Goal: Task Accomplishment & Management: Use online tool/utility

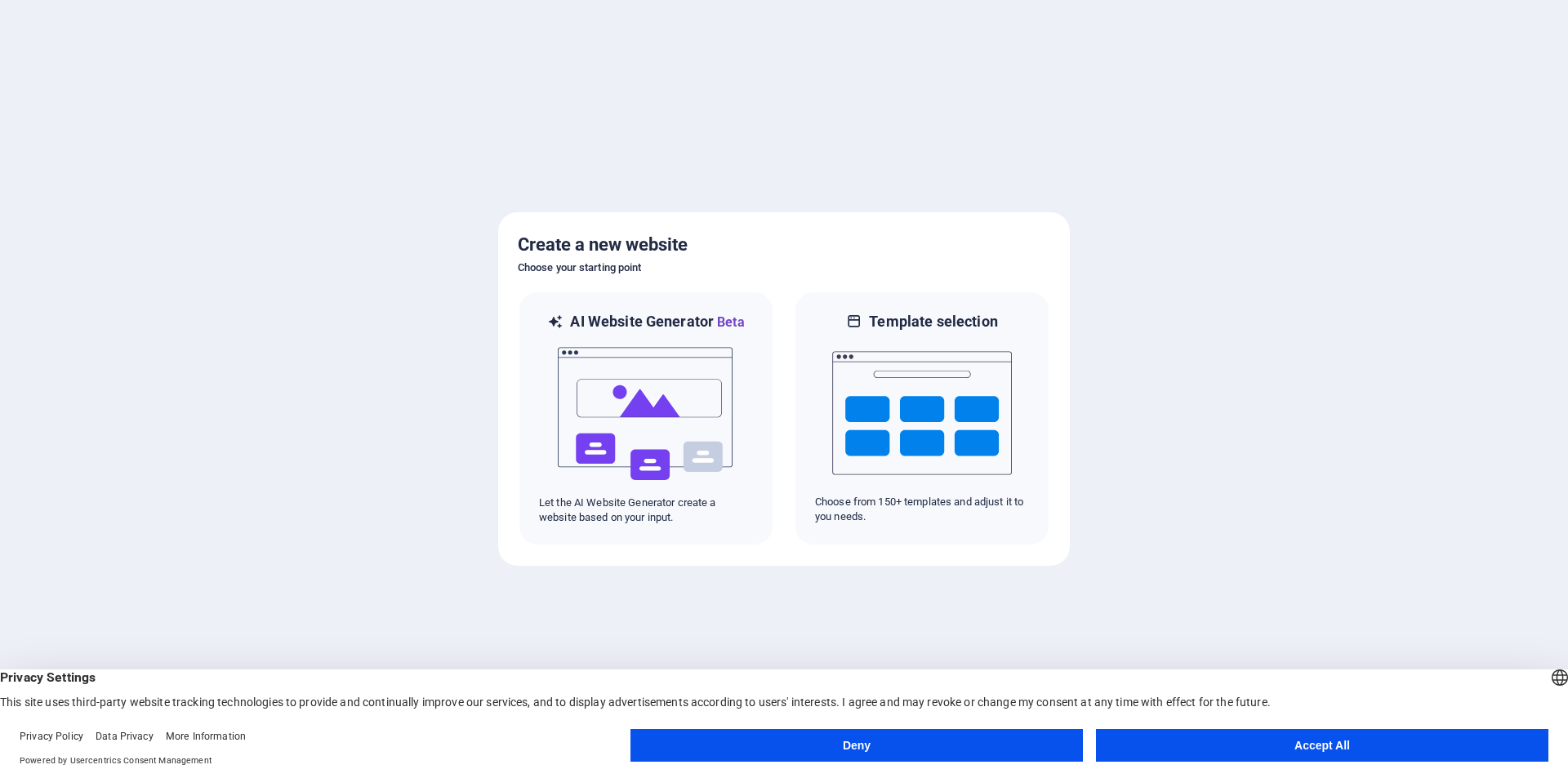
click at [1260, 746] on button "Accept All" at bounding box center [1322, 746] width 453 height 33
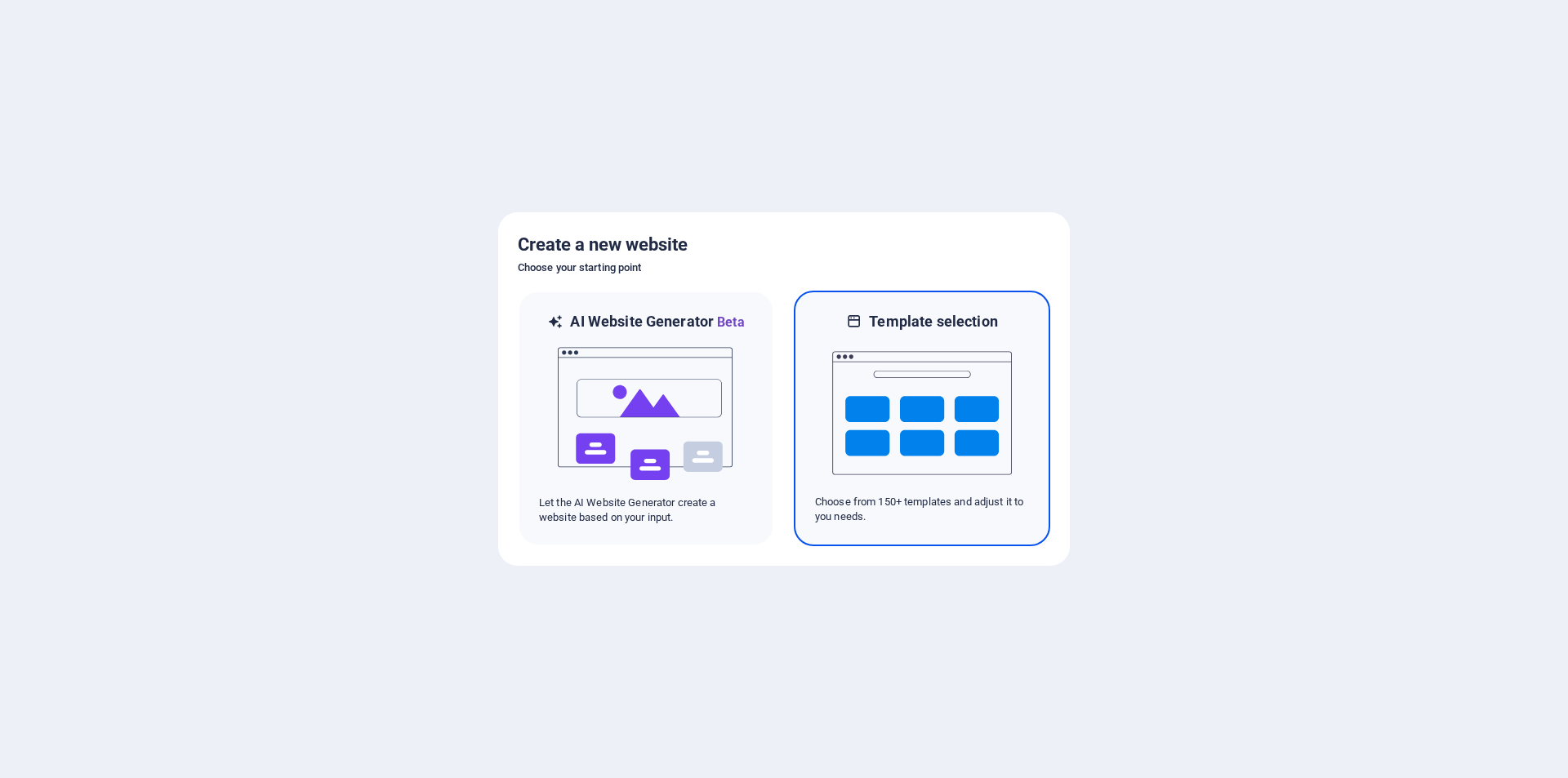
click at [887, 409] on img at bounding box center [922, 413] width 180 height 164
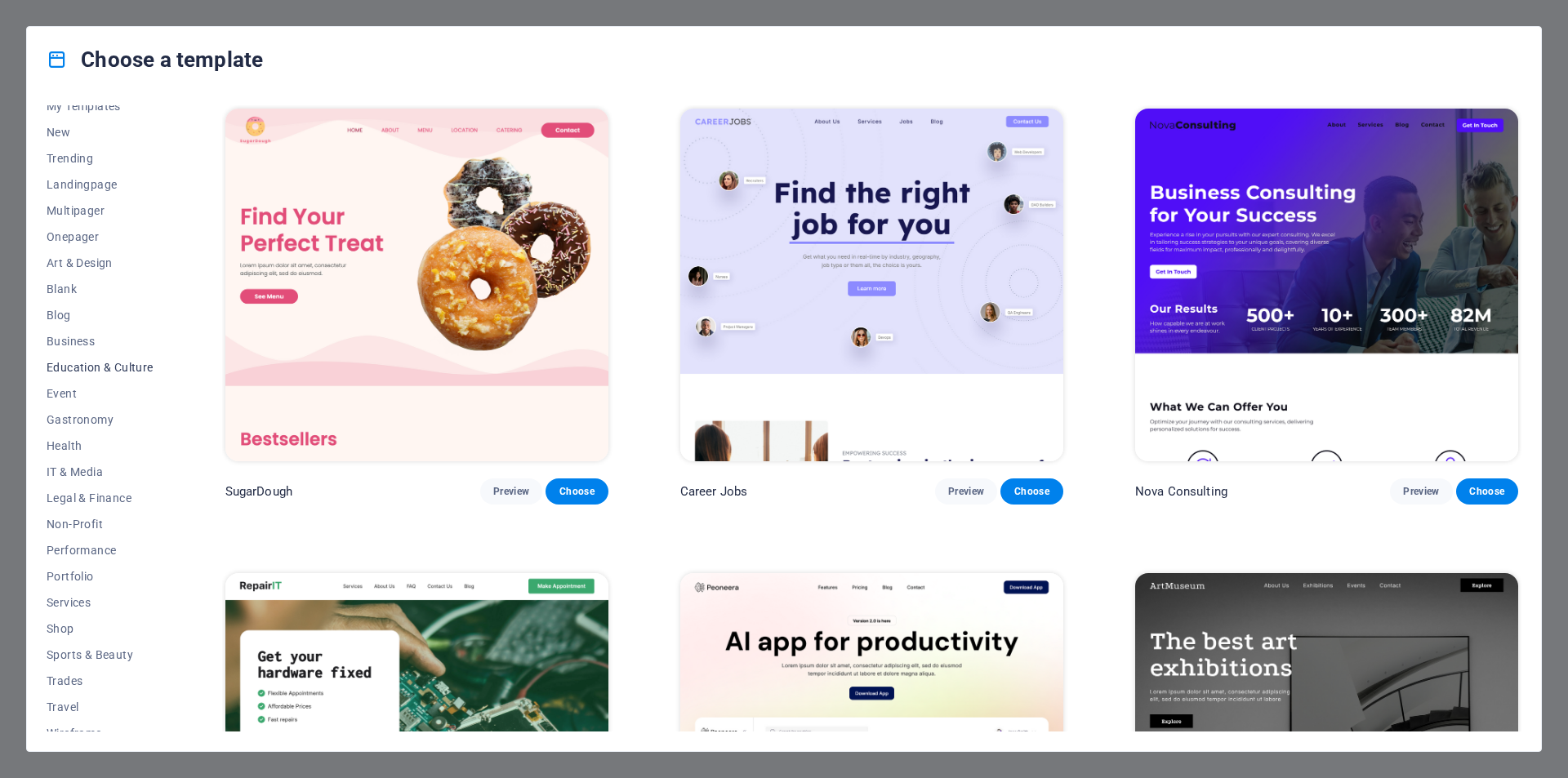
scroll to position [53, 0]
click at [90, 447] on button "IT & Media" at bounding box center [100, 457] width 107 height 27
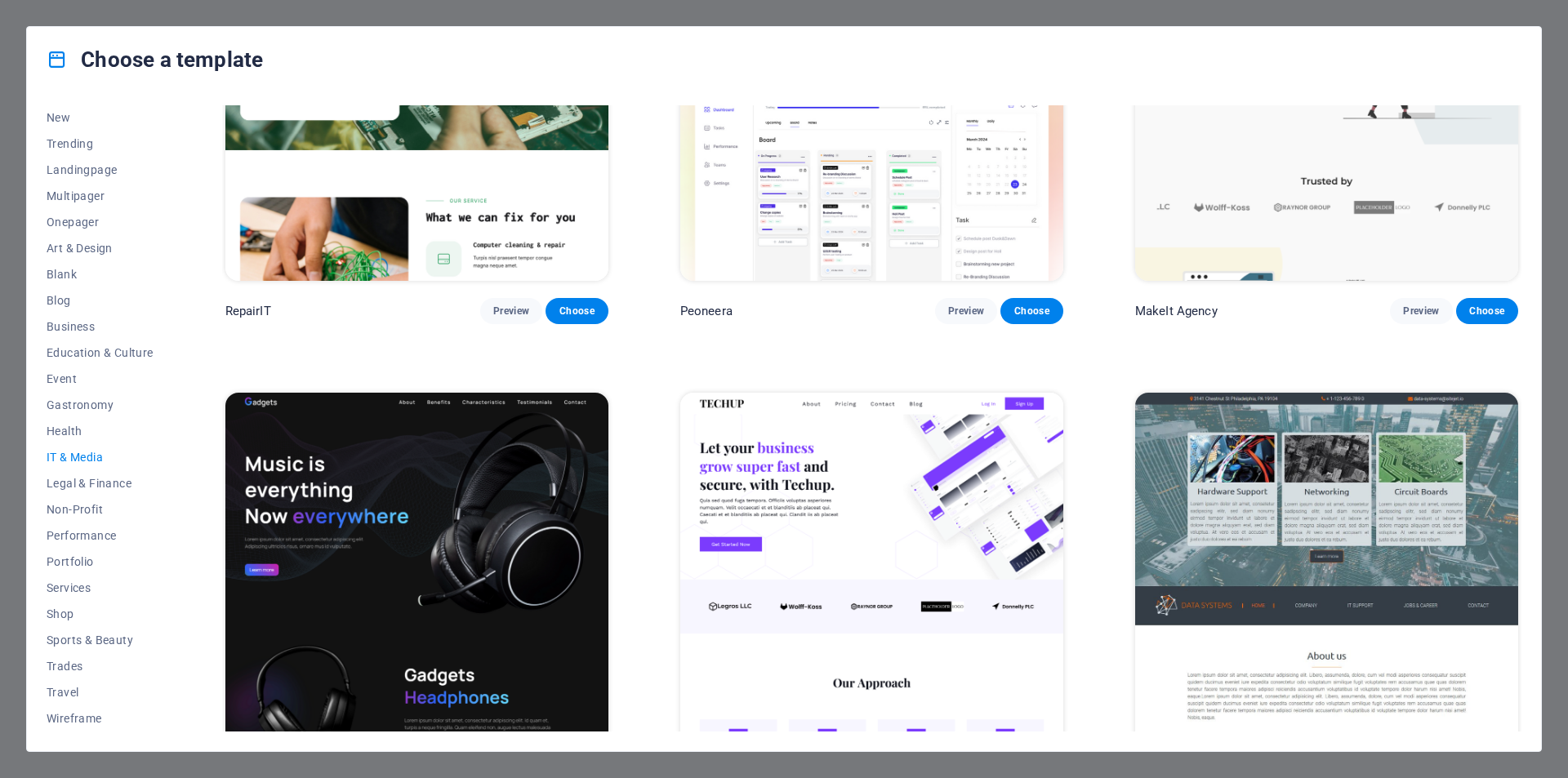
scroll to position [0, 0]
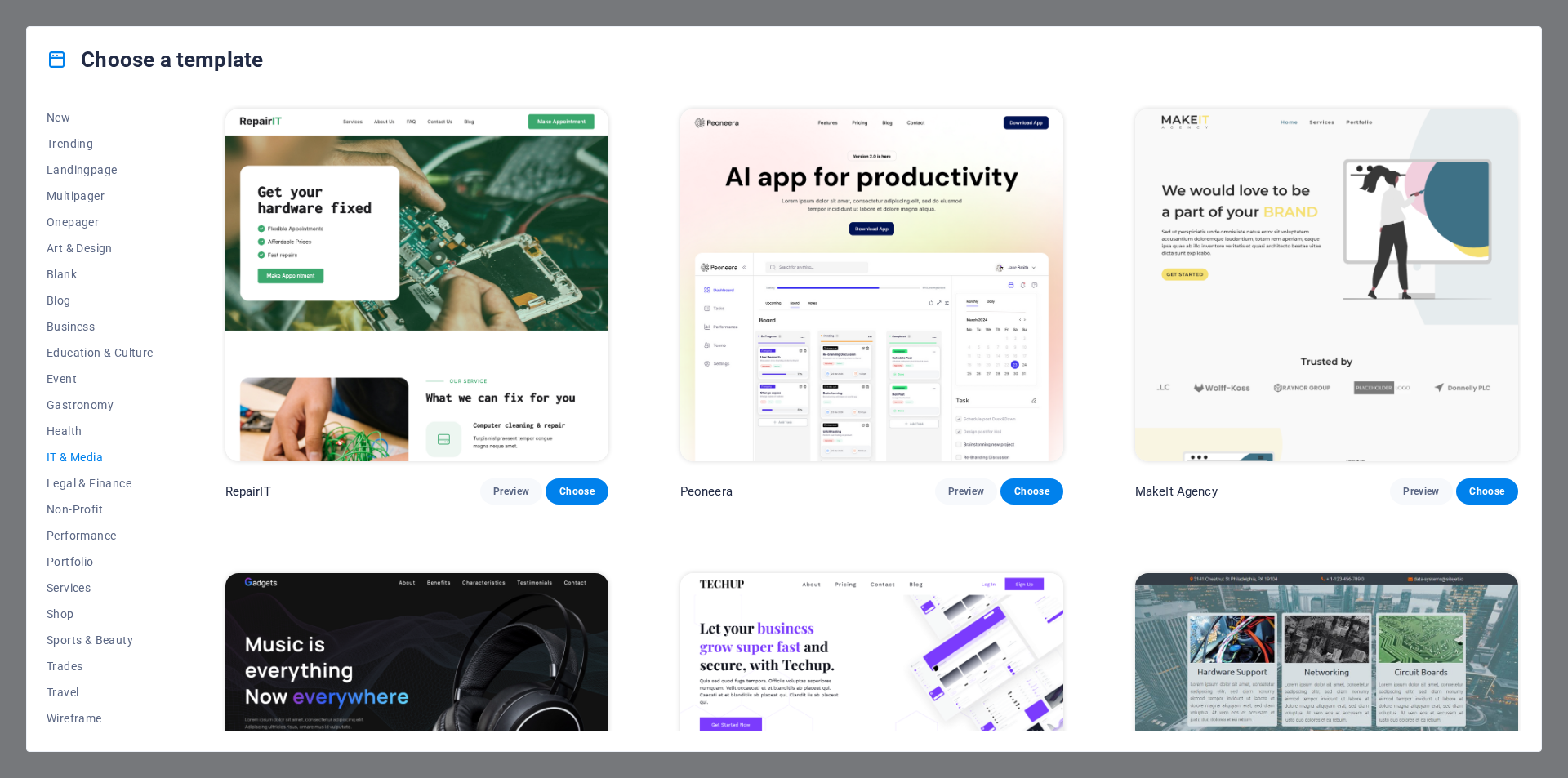
click at [425, 13] on div "Choose a template All Templates My Templates New Trending Landingpage Multipage…" at bounding box center [784, 389] width 1568 height 778
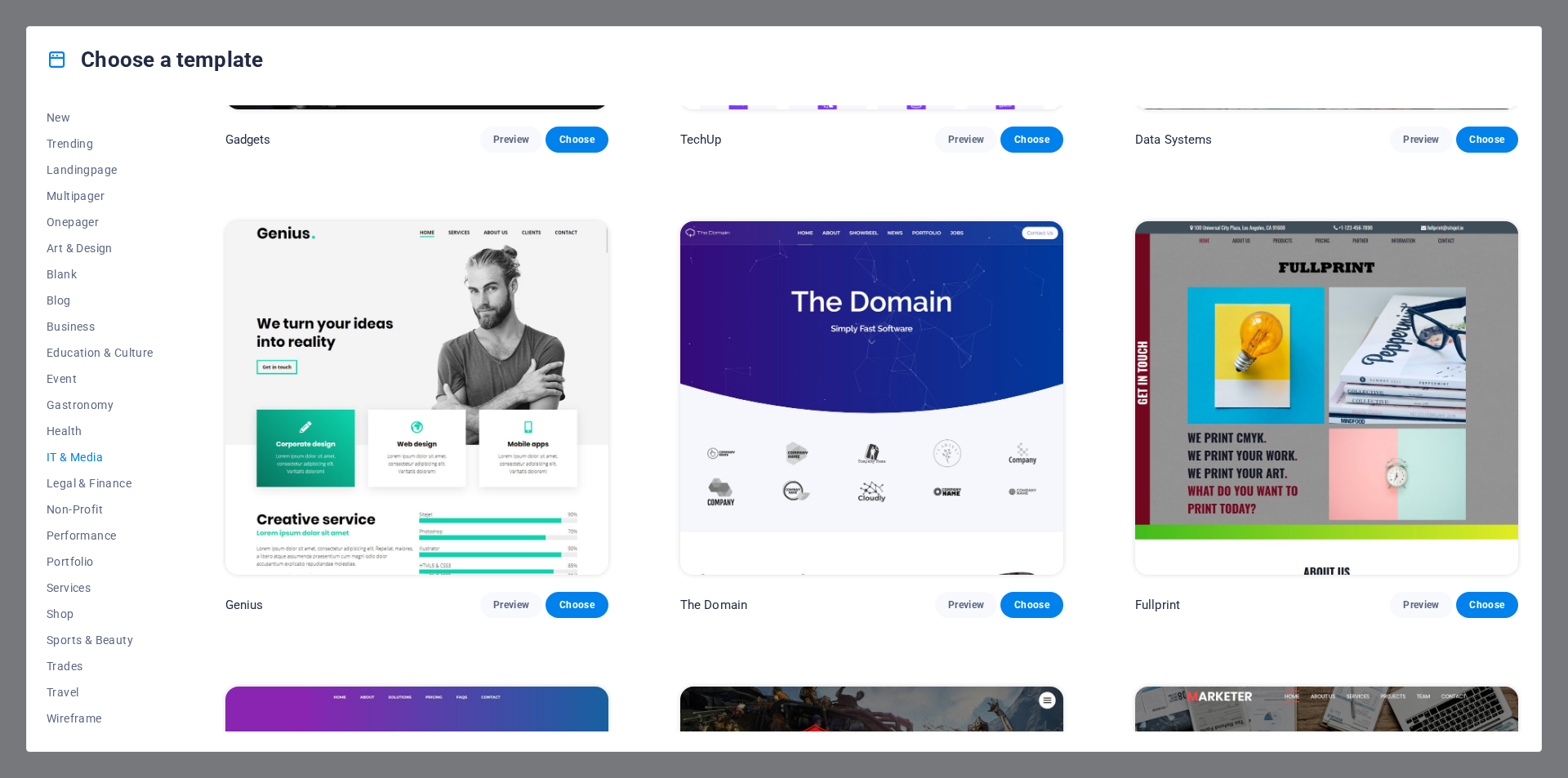
scroll to position [1160, 0]
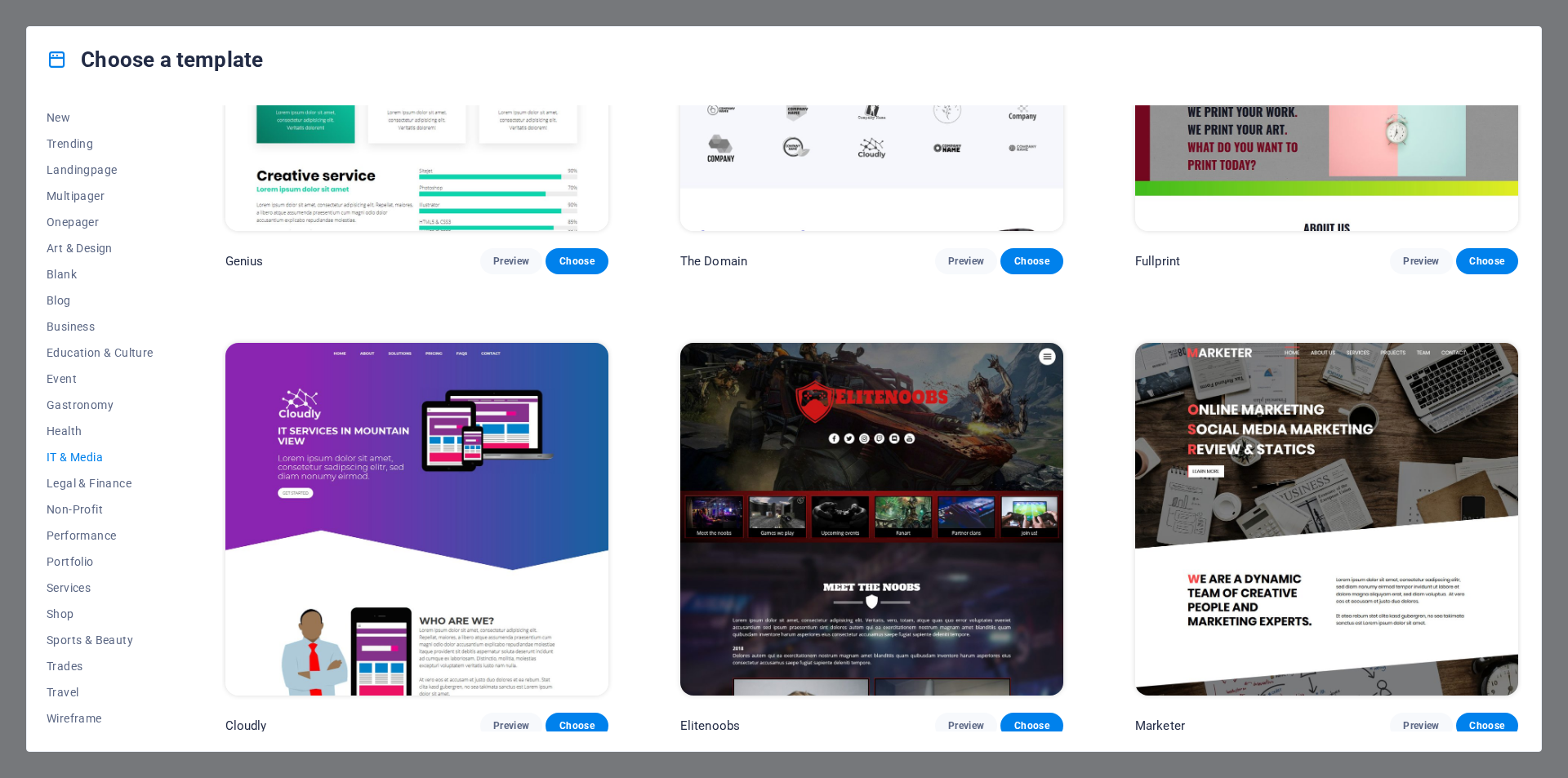
click at [327, 445] on img at bounding box center [417, 519] width 383 height 353
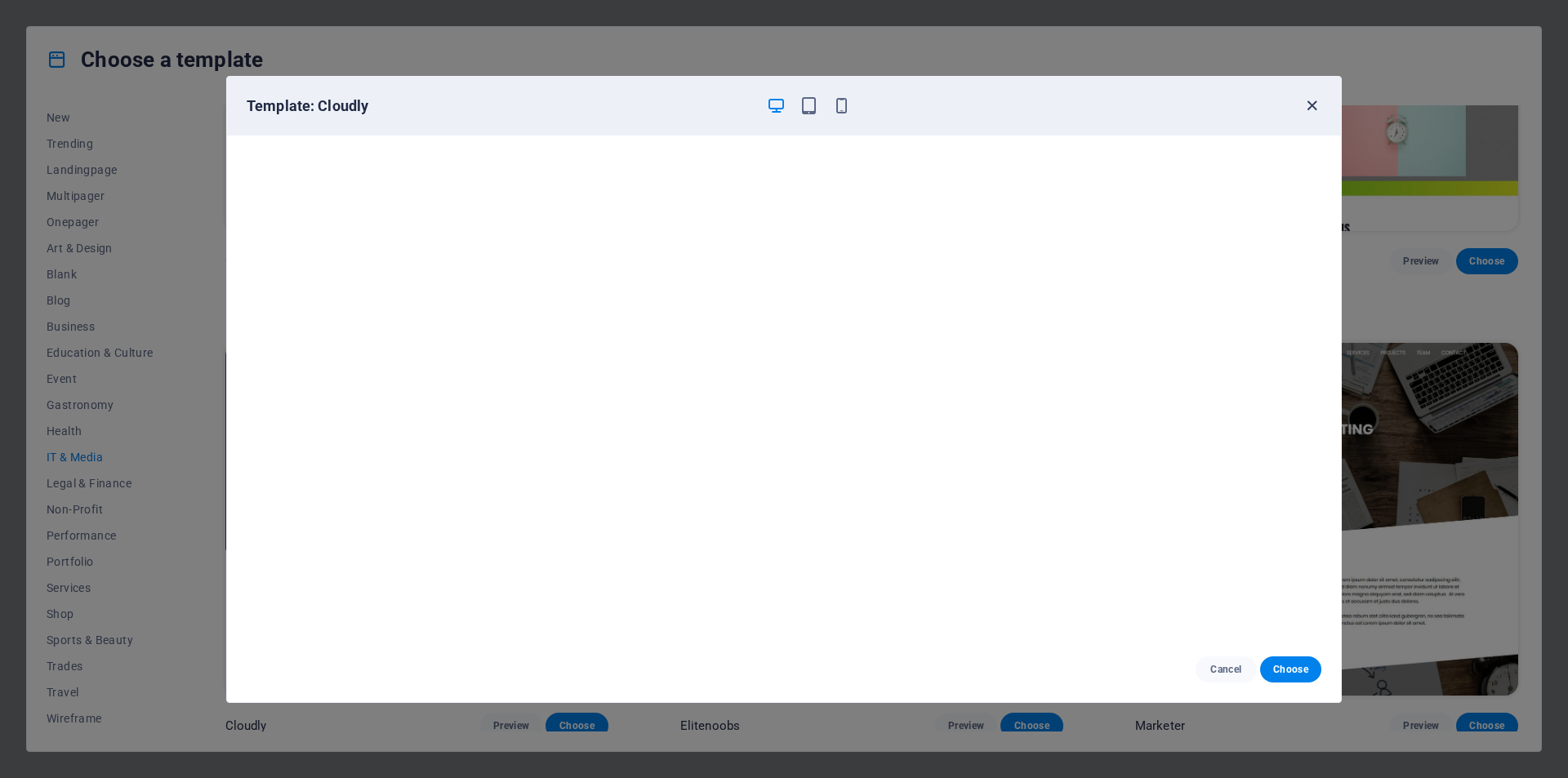
click at [1313, 104] on icon "button" at bounding box center [1312, 105] width 19 height 19
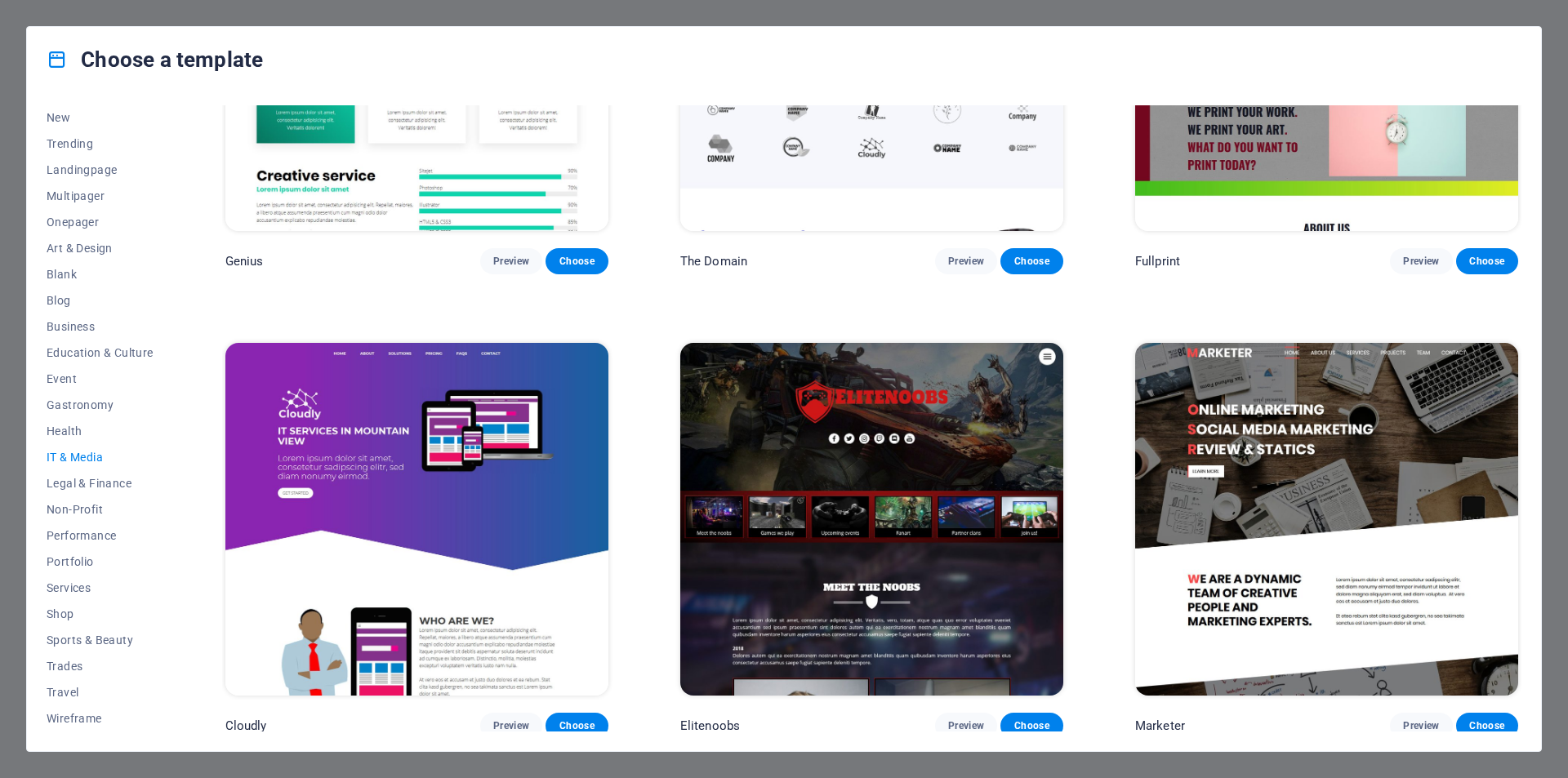
click at [1162, 426] on img at bounding box center [1327, 519] width 383 height 353
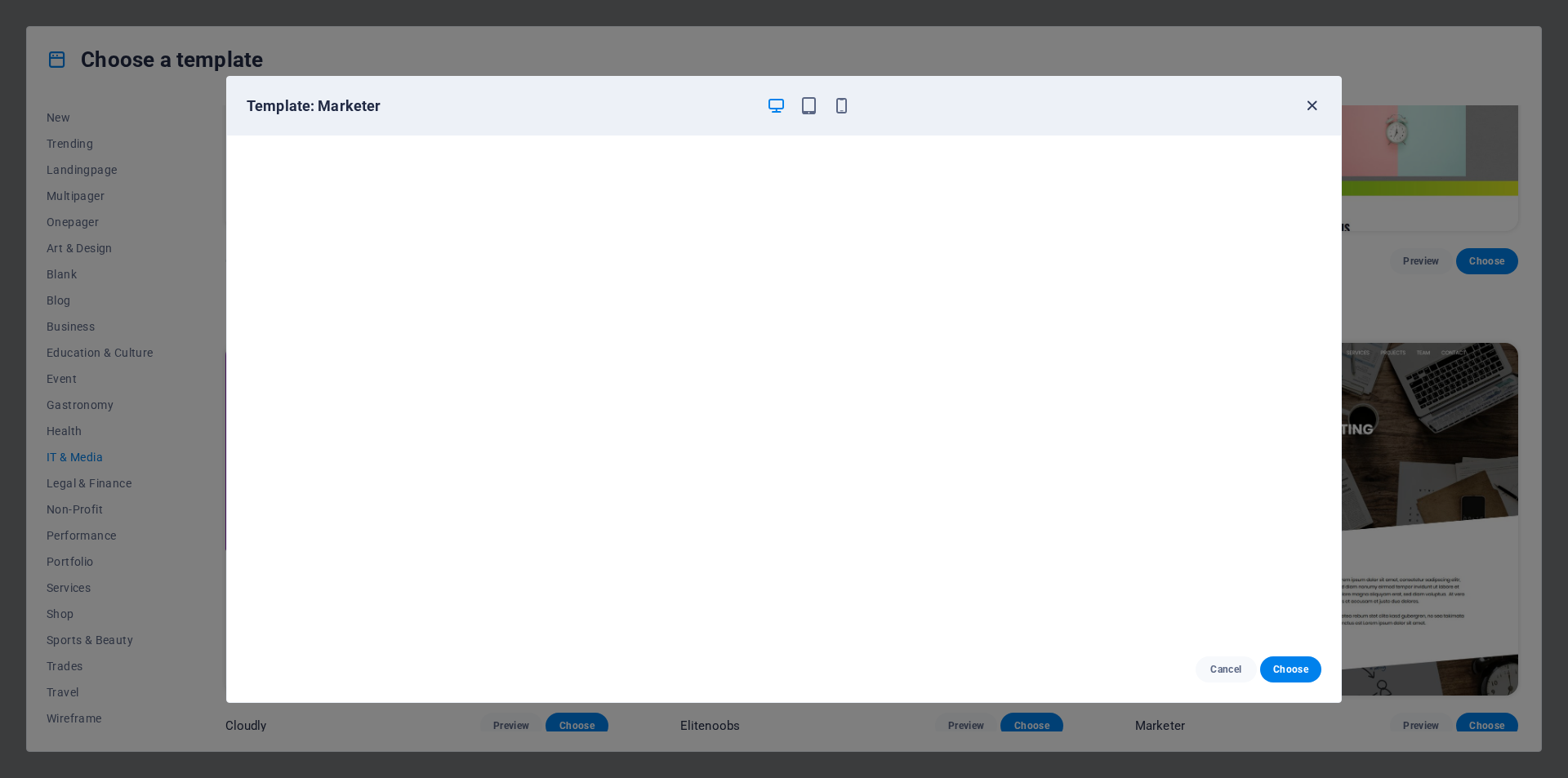
click at [1310, 106] on icon "button" at bounding box center [1312, 105] width 19 height 19
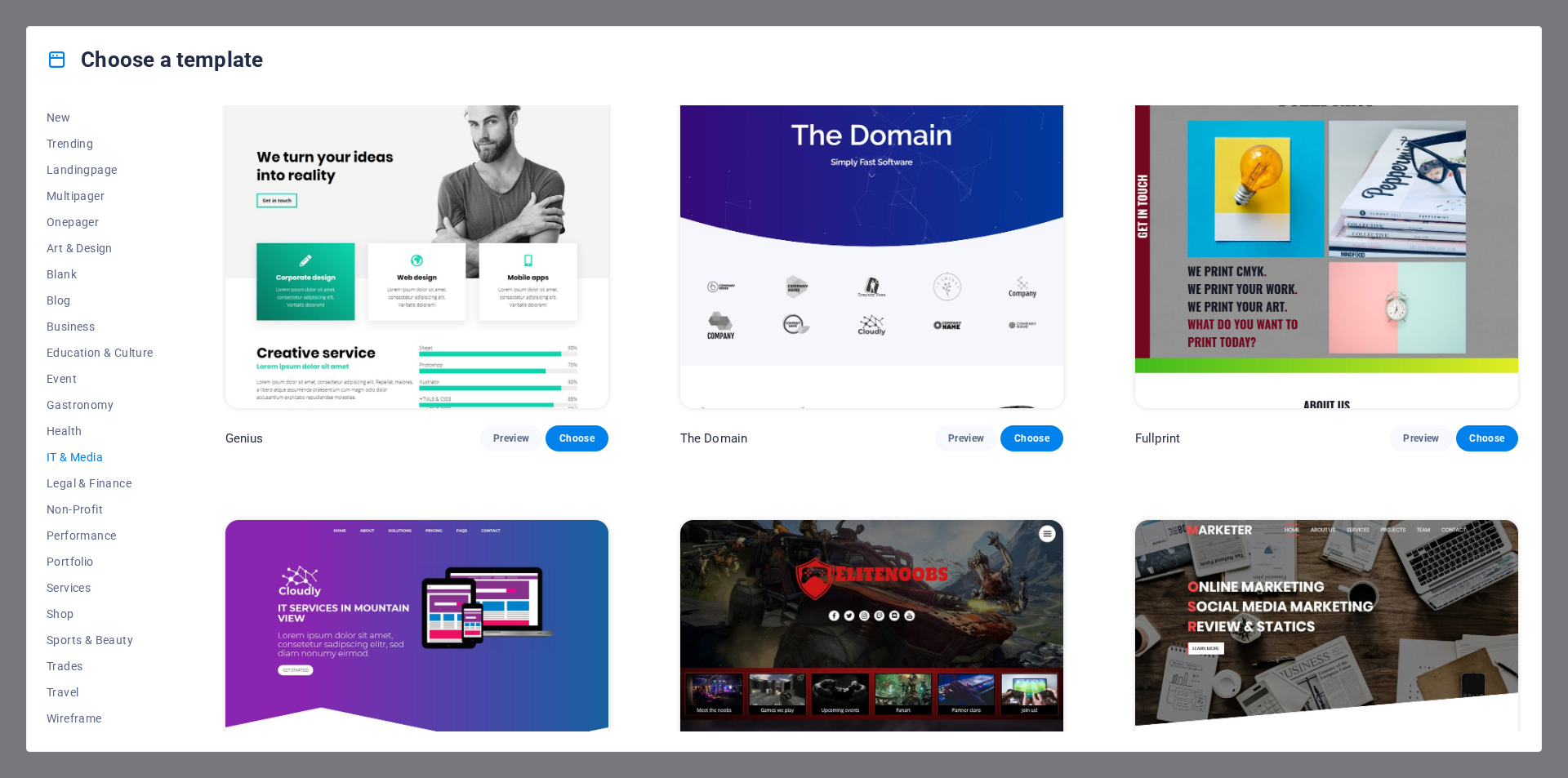
scroll to position [752, 0]
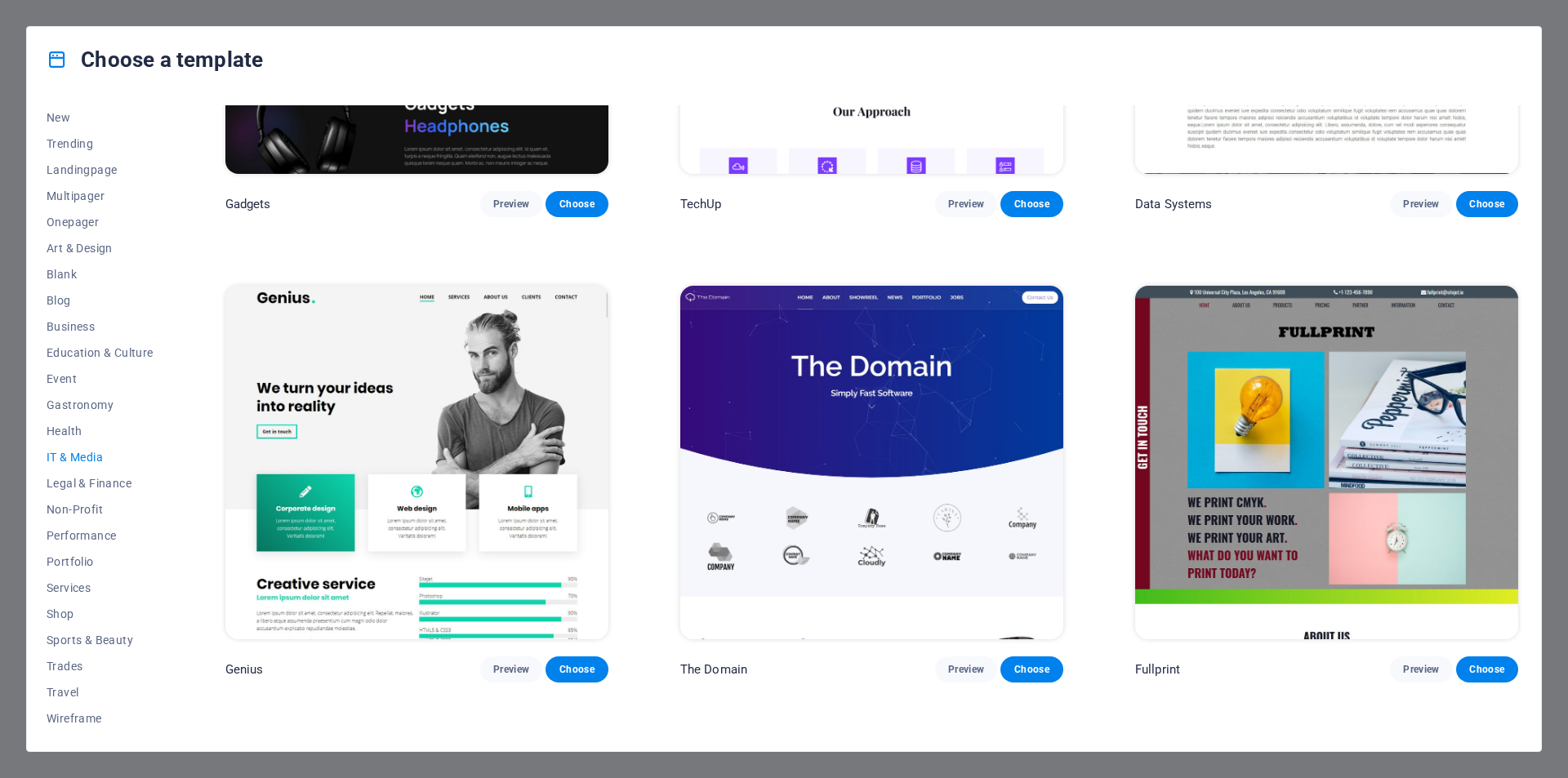
click at [752, 411] on img at bounding box center [871, 463] width 383 height 353
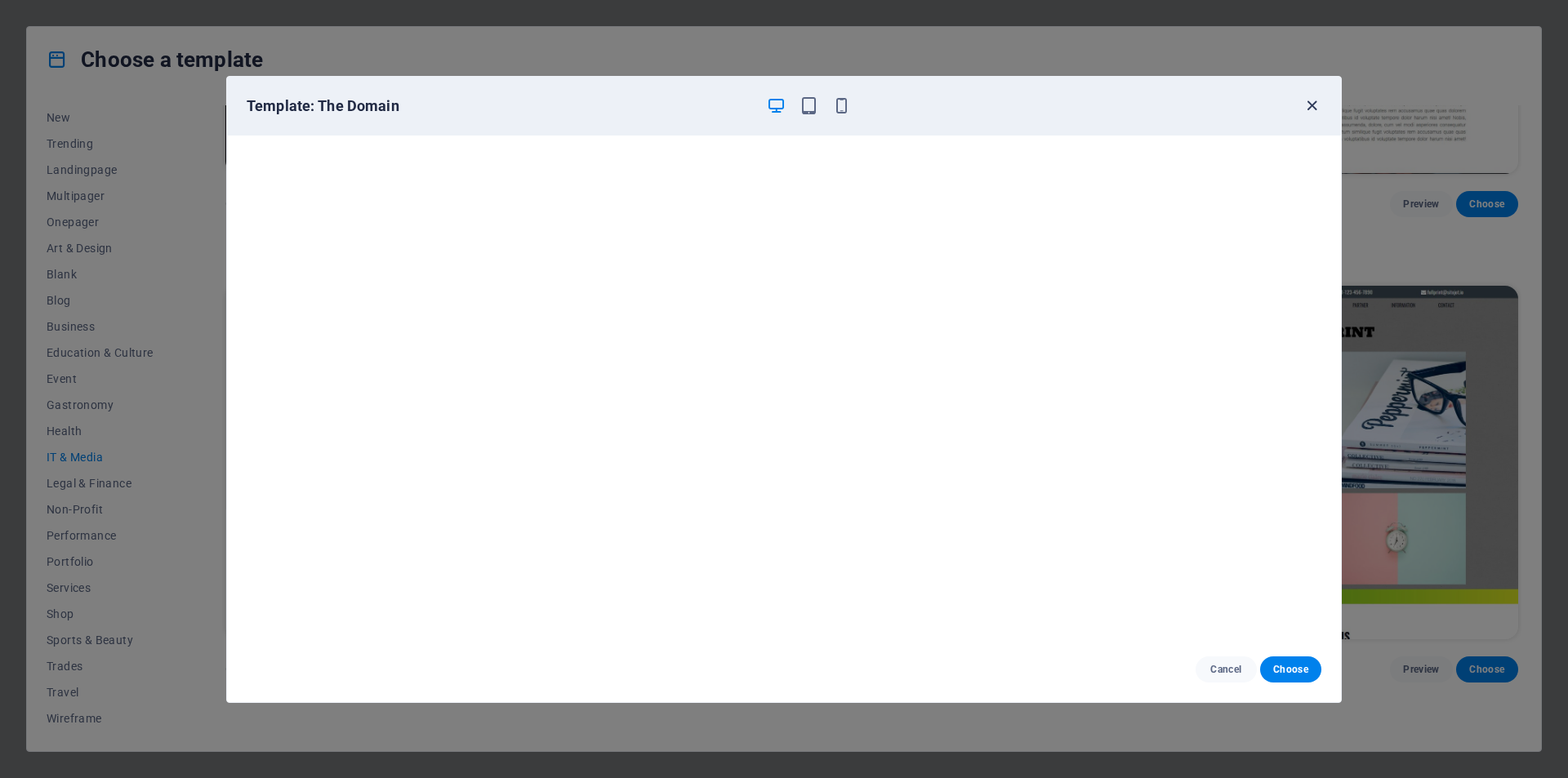
click at [1304, 110] on icon "button" at bounding box center [1312, 105] width 19 height 19
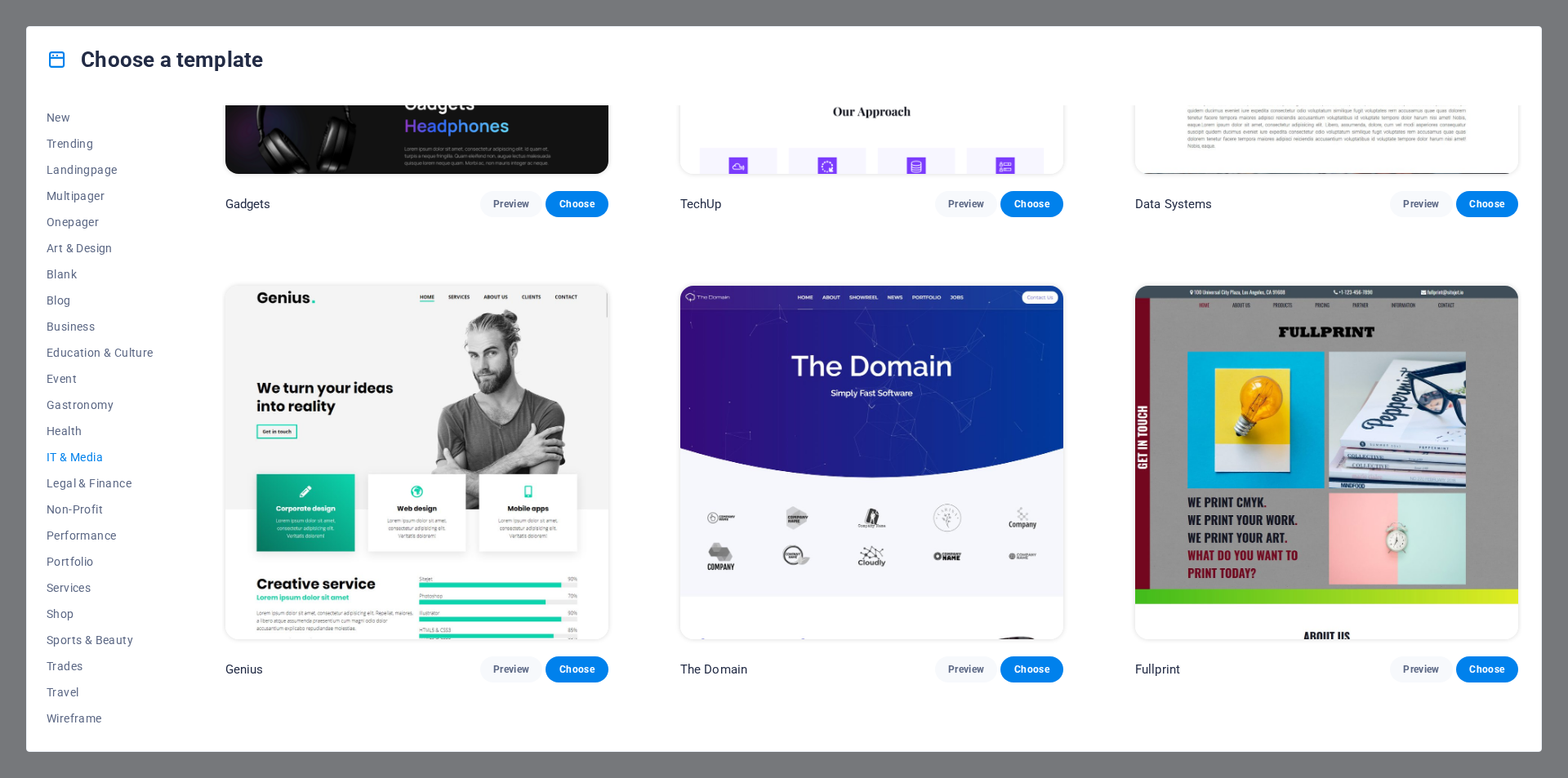
click at [345, 425] on img at bounding box center [417, 463] width 383 height 353
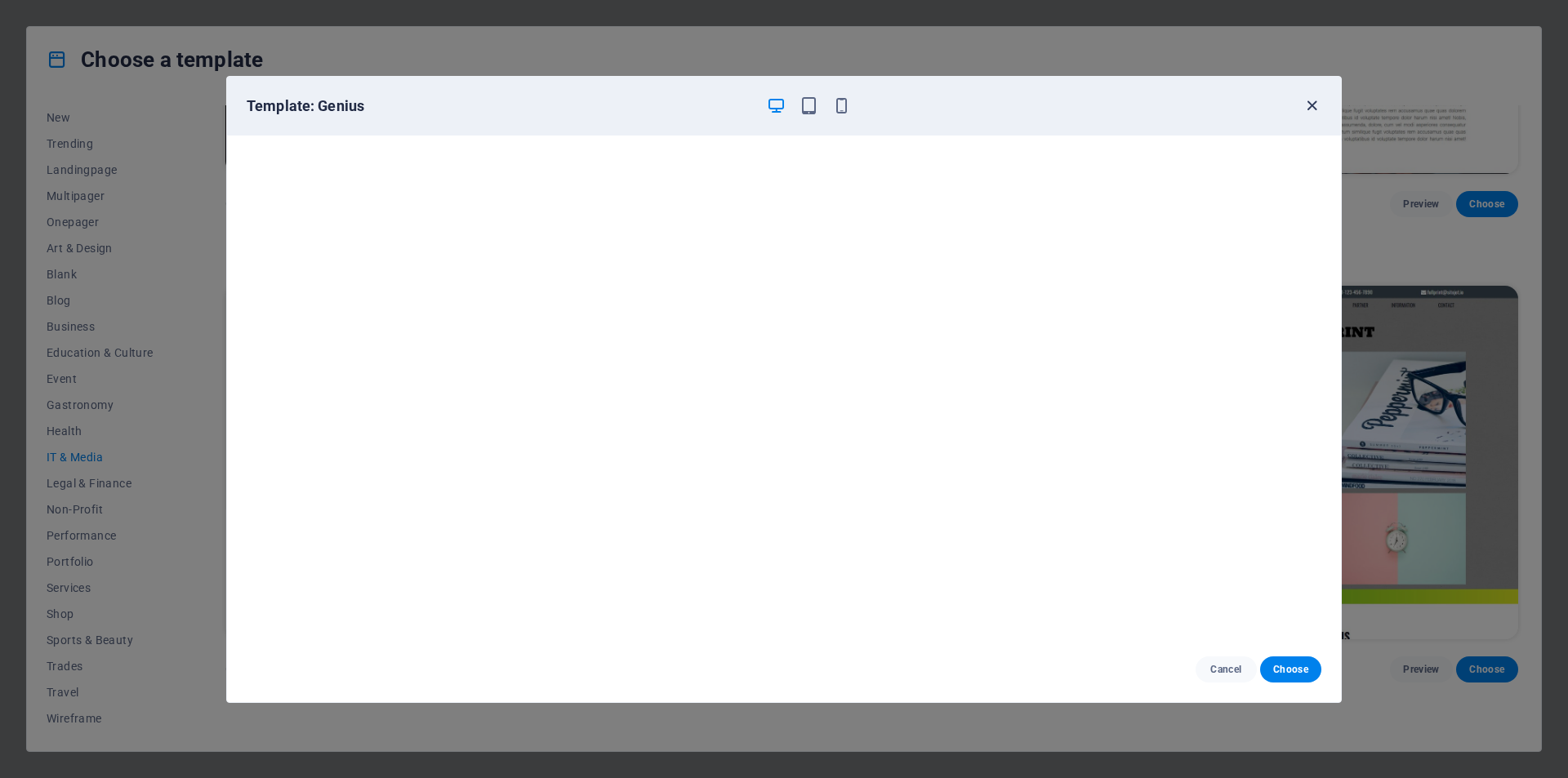
click at [1309, 109] on icon "button" at bounding box center [1312, 105] width 19 height 19
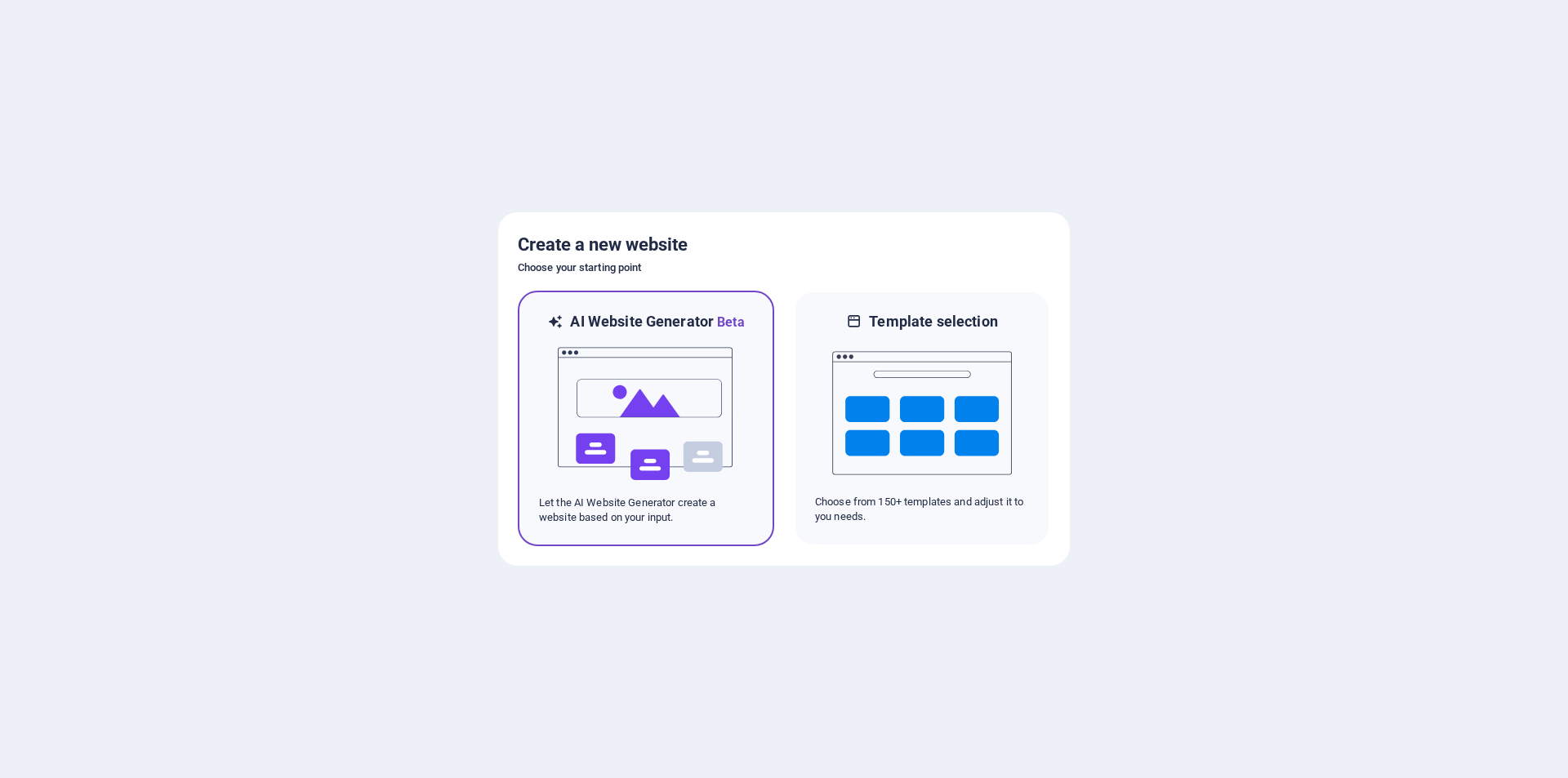
click at [632, 438] on img at bounding box center [645, 414] width 180 height 164
